Goal: Task Accomplishment & Management: Manage account settings

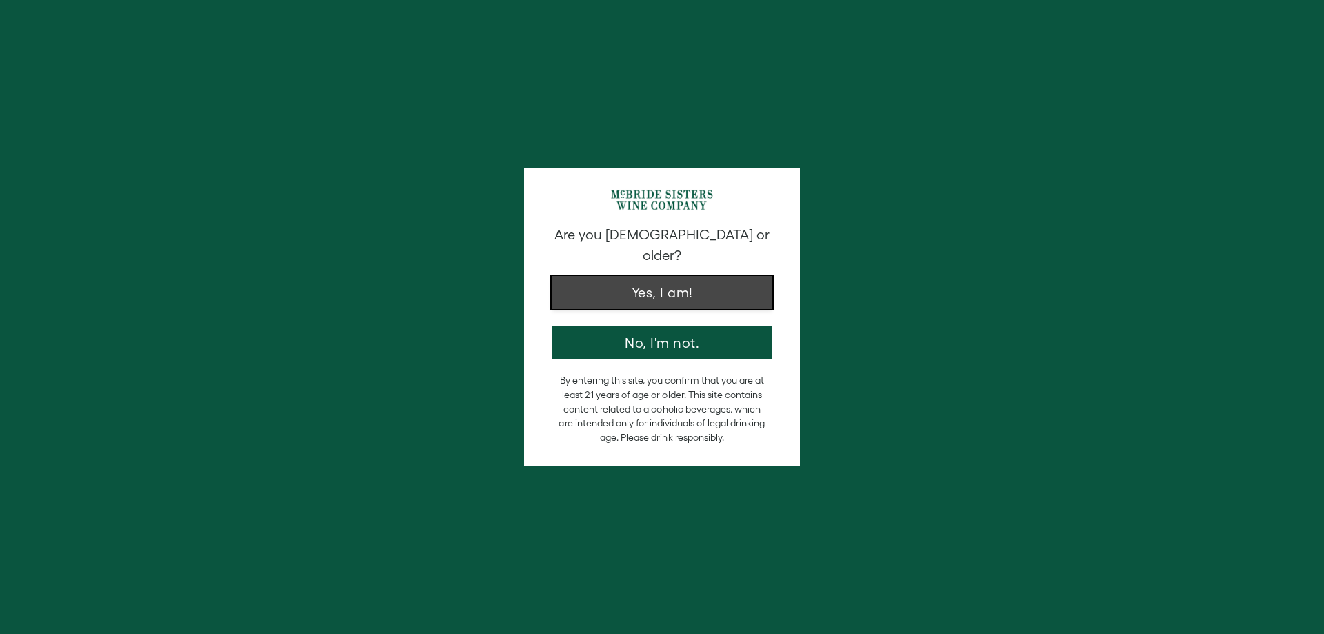
click at [651, 277] on button "Yes, I am!" at bounding box center [662, 292] width 221 height 33
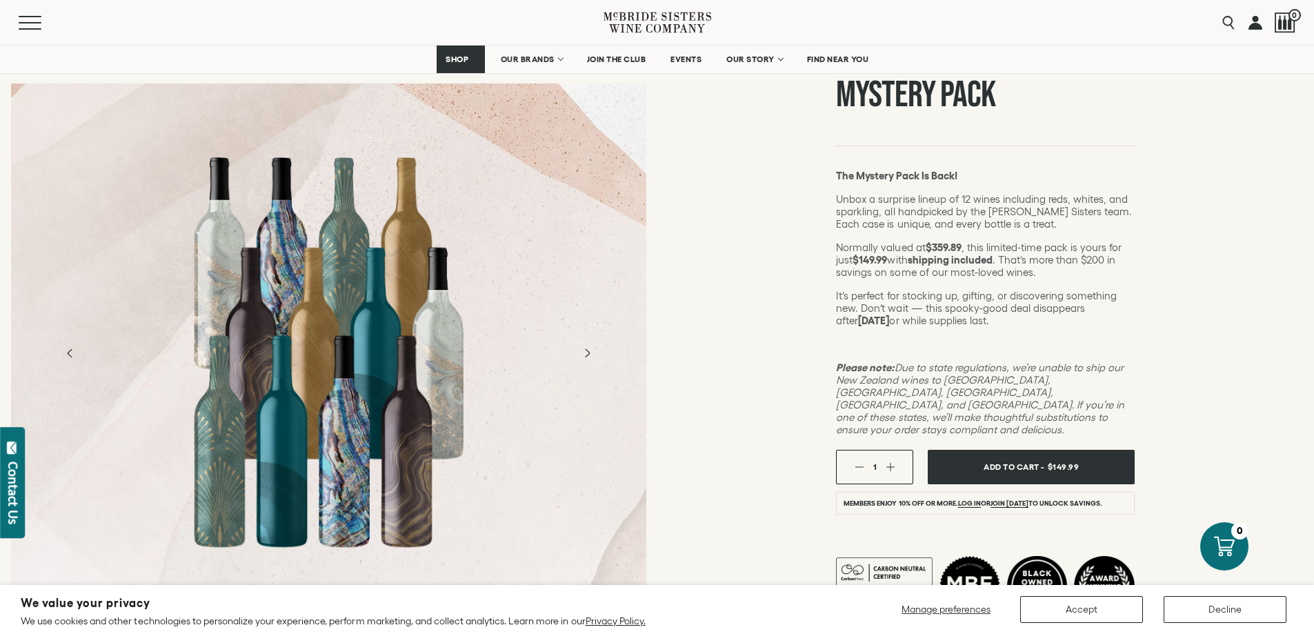
scroll to position [69, 0]
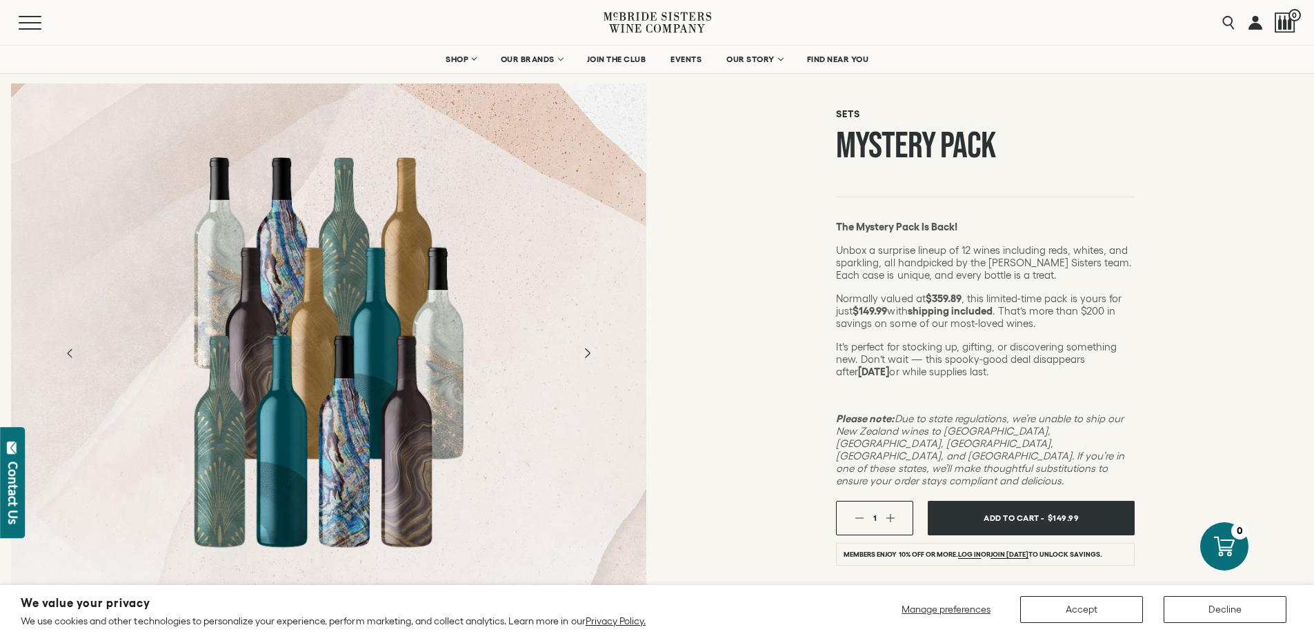
click at [584, 351] on icon "Next" at bounding box center [586, 353] width 24 height 24
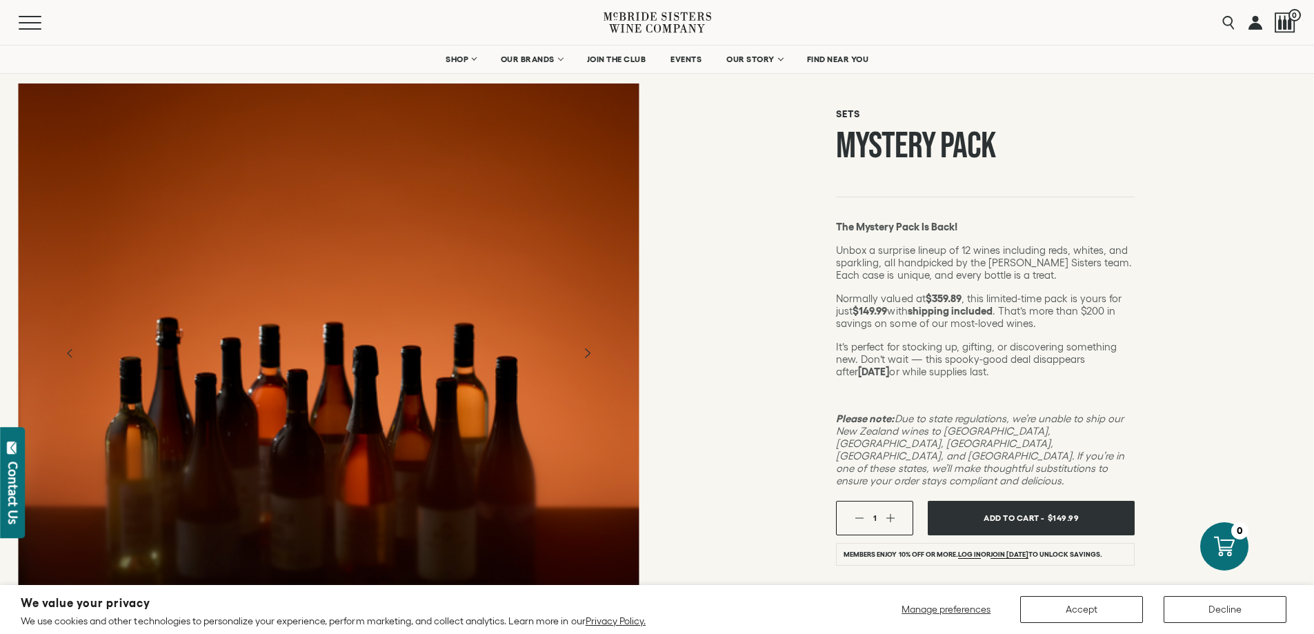
click at [584, 351] on icon "Next" at bounding box center [586, 353] width 24 height 24
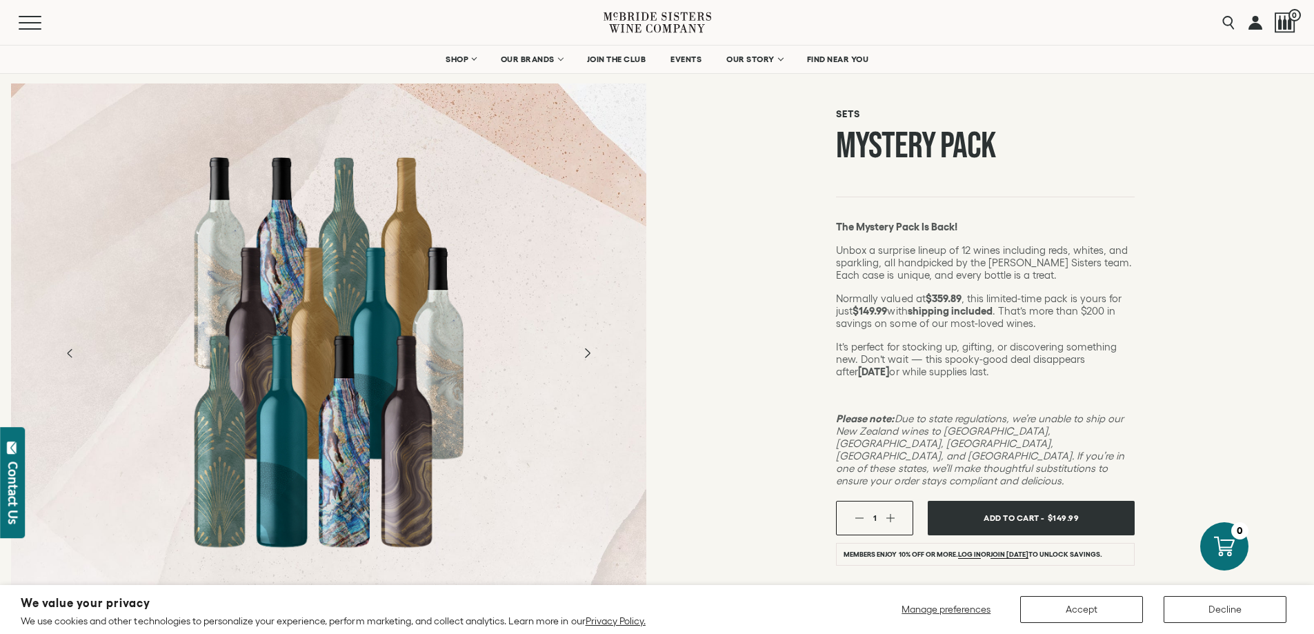
click at [587, 350] on icon "Next" at bounding box center [587, 352] width 5 height 9
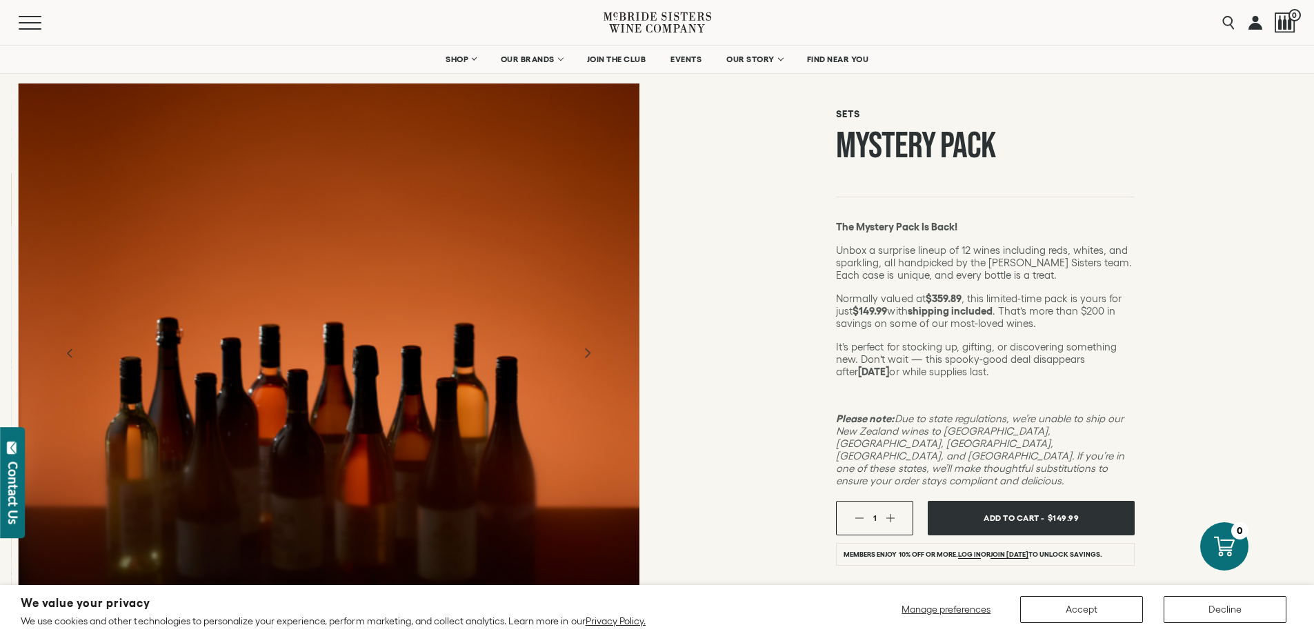
click at [587, 350] on icon "Next" at bounding box center [587, 352] width 5 height 9
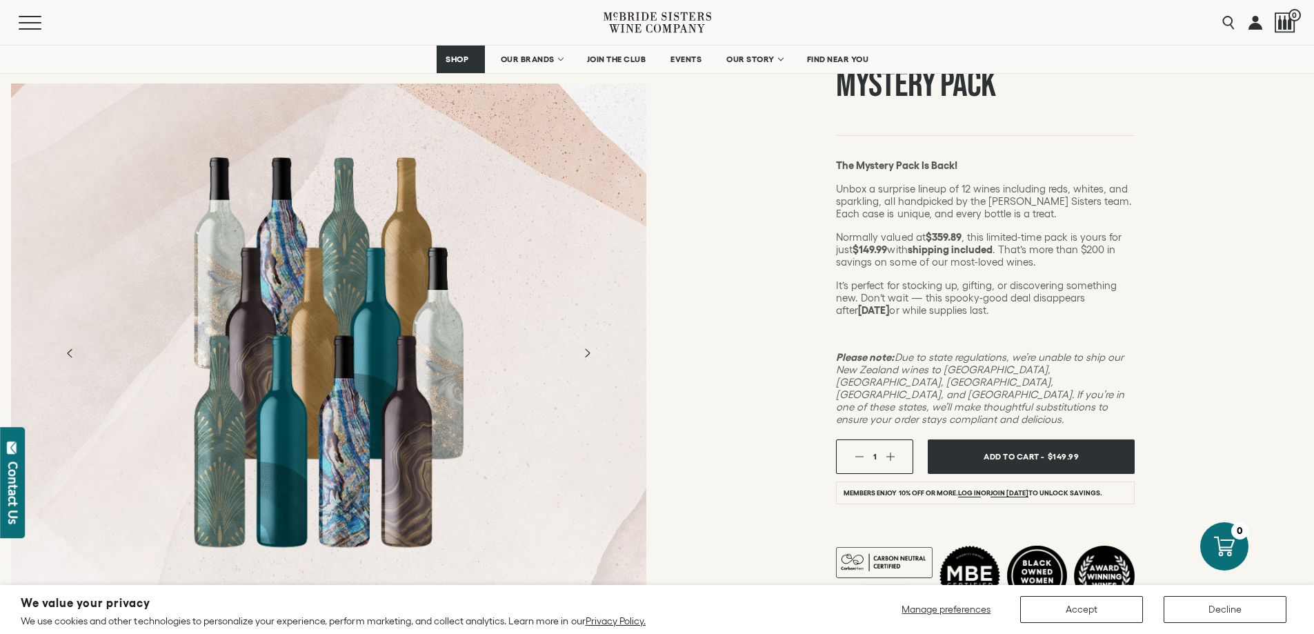
scroll to position [0, 0]
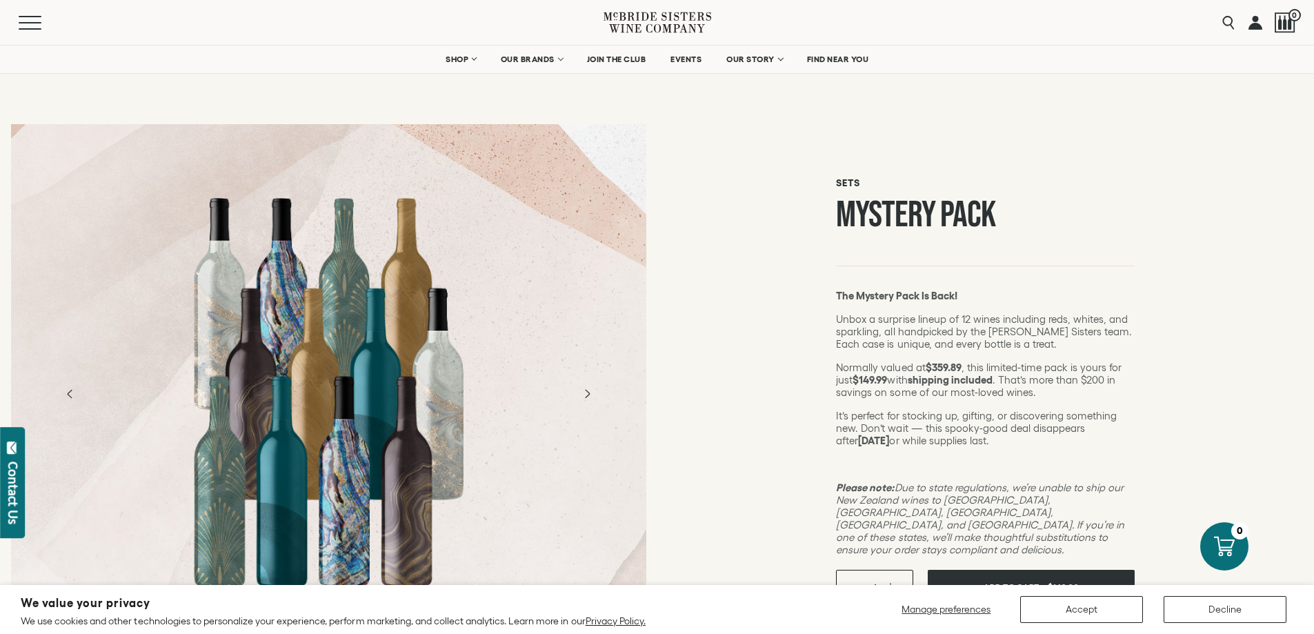
click at [1255, 24] on link at bounding box center [1255, 22] width 14 height 45
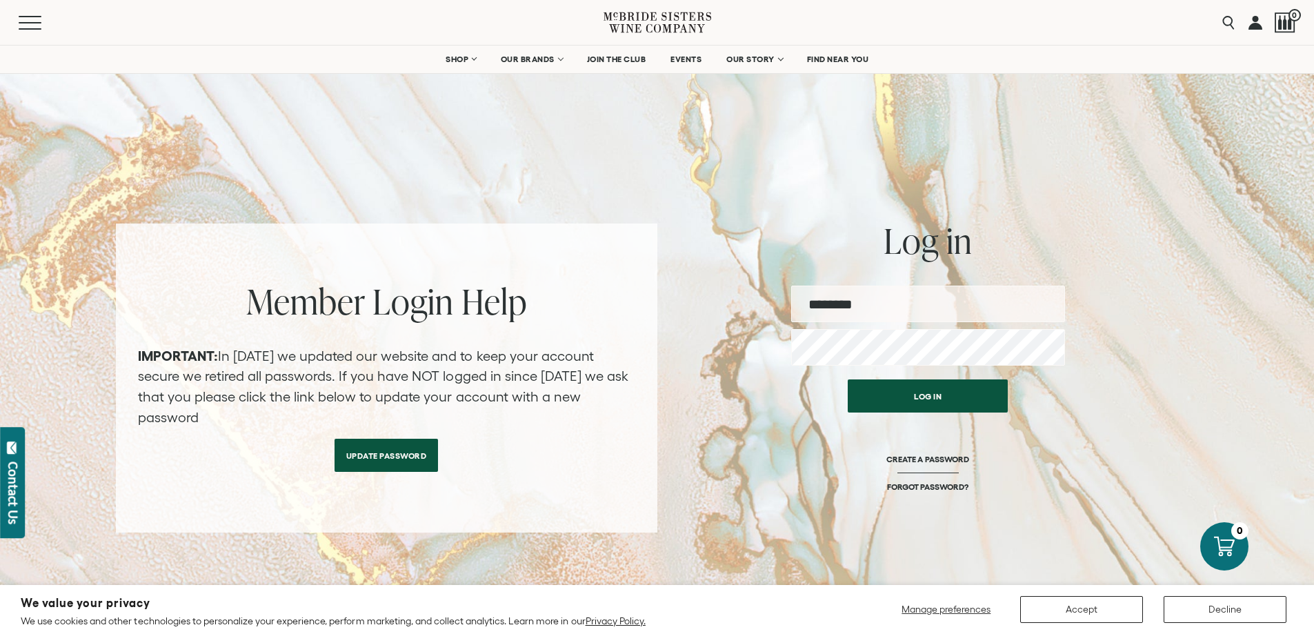
click at [852, 302] on input "email" at bounding box center [928, 303] width 274 height 37
click at [1011, 460] on div "Log in CREATE A PASSWORD FORGOT PASSWORD?" at bounding box center [928, 452] width 274 height 160
click at [929, 395] on button "Log in" at bounding box center [927, 392] width 160 height 33
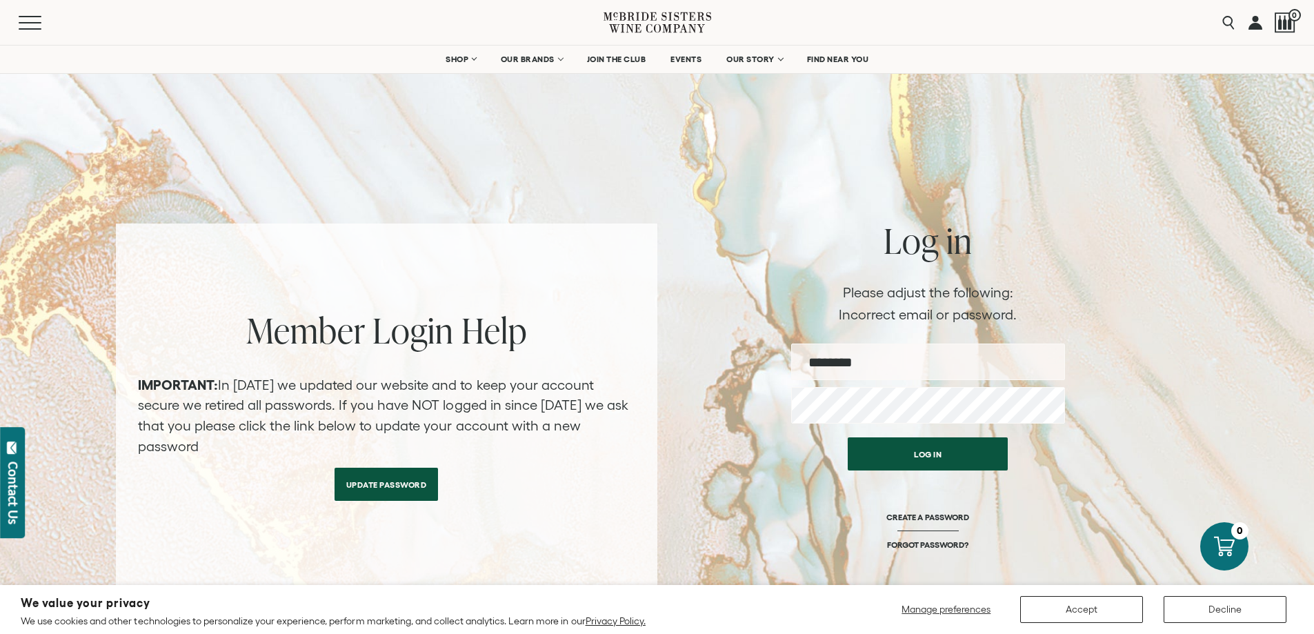
click at [840, 363] on input "email" at bounding box center [928, 361] width 274 height 37
click at [925, 544] on link "FORGOT PASSWORD?" at bounding box center [927, 544] width 81 height 10
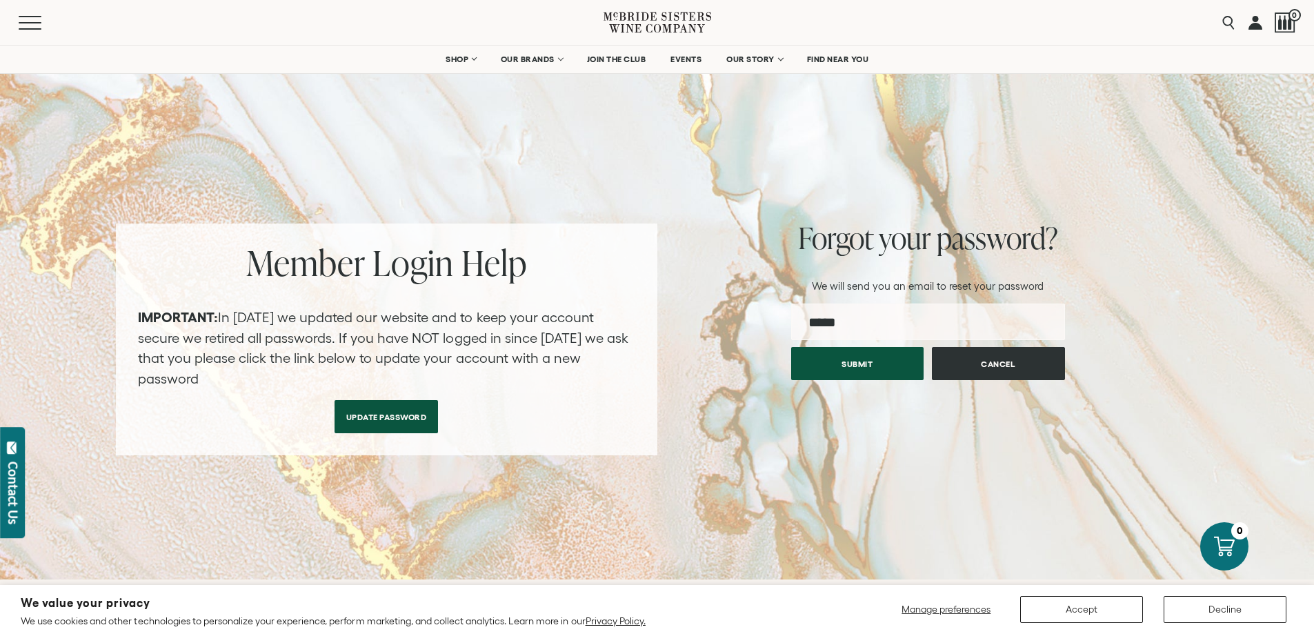
click at [843, 322] on input "email" at bounding box center [928, 321] width 274 height 37
type input "**********"
click at [861, 357] on button "Submit" at bounding box center [857, 359] width 133 height 33
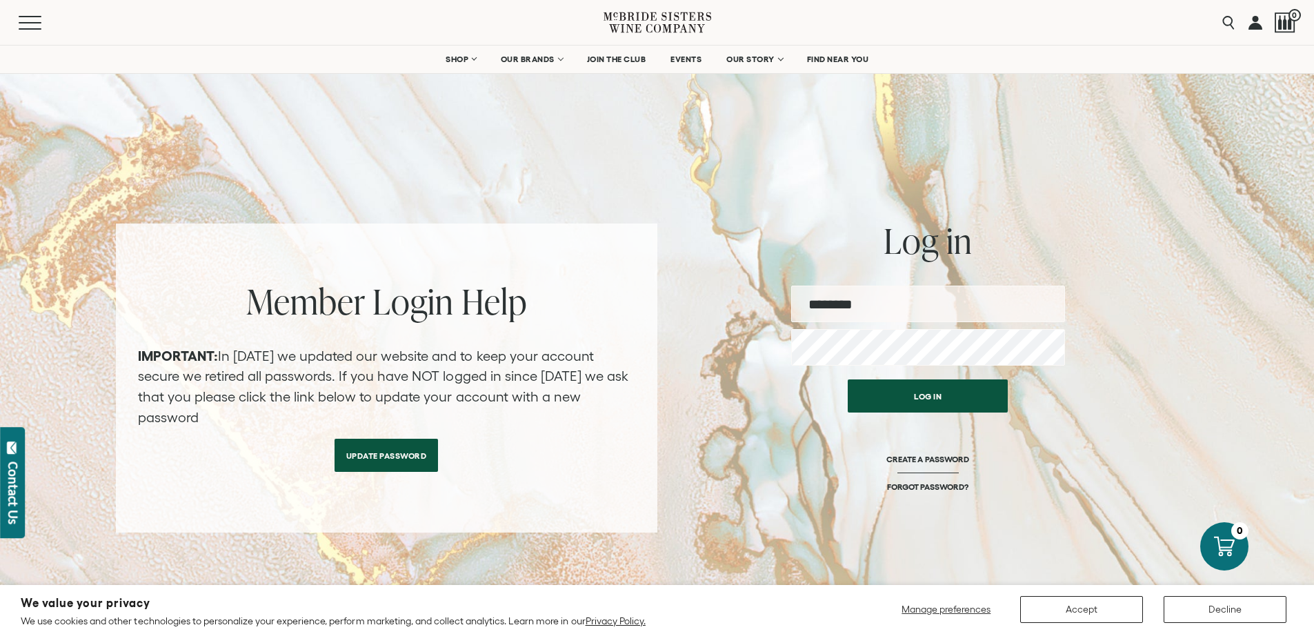
click at [841, 304] on input "email" at bounding box center [928, 303] width 274 height 37
click at [1168, 349] on div "Member Login Help IMPORTANT: In [DATE] we updated our website and to keep your …" at bounding box center [657, 377] width 1083 height 309
